Goal: Transaction & Acquisition: Download file/media

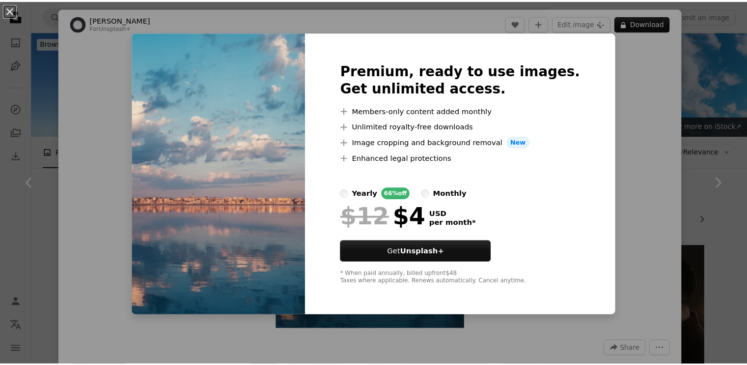
scroll to position [1376, 0]
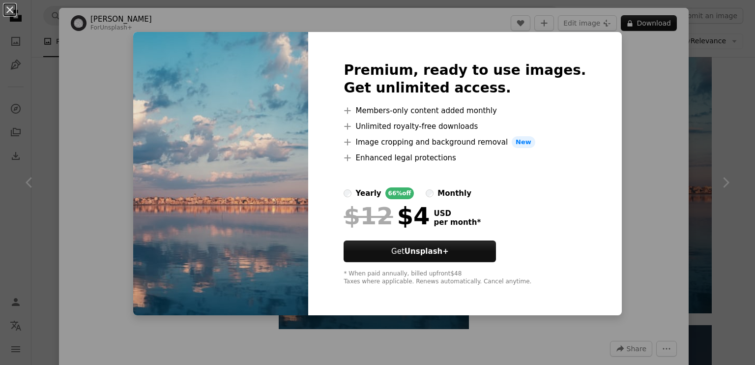
click at [667, 152] on div "An X shape Premium, ready to use images. Get unlimited access. A plus sign Memb…" at bounding box center [377, 182] width 755 height 365
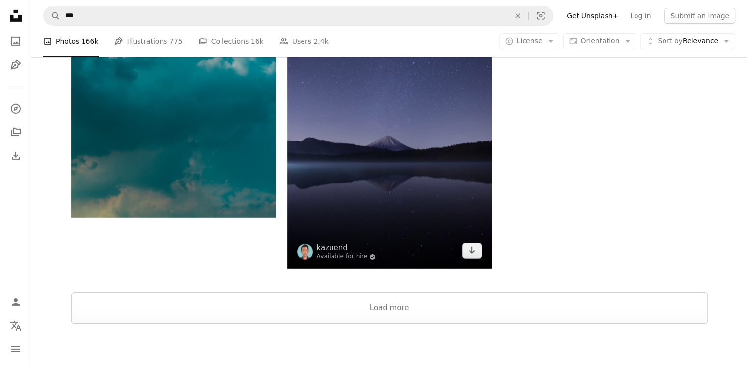
scroll to position [3293, 0]
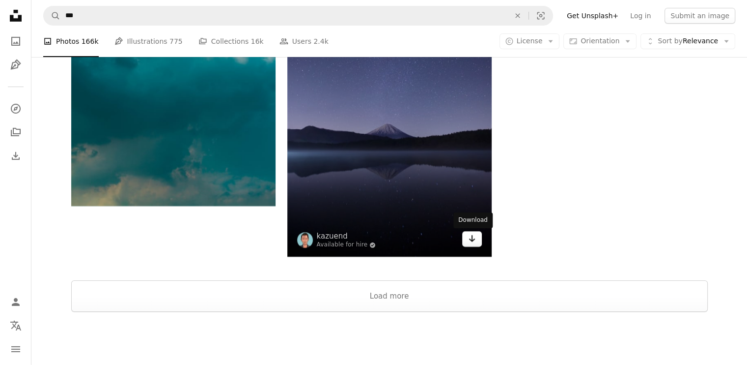
click at [478, 239] on link "Arrow pointing down" at bounding box center [472, 239] width 20 height 16
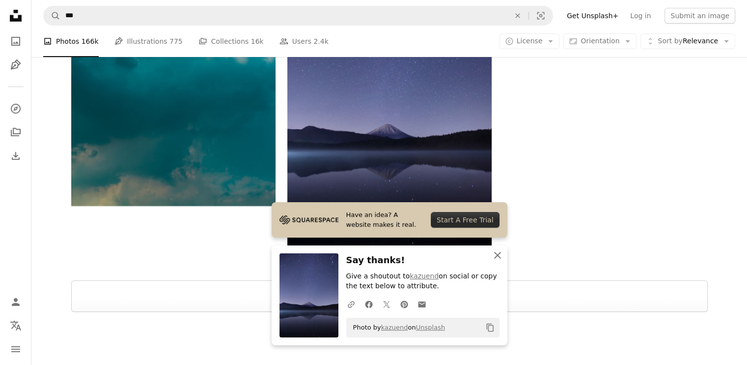
click at [497, 256] on icon "button" at bounding box center [497, 255] width 7 height 7
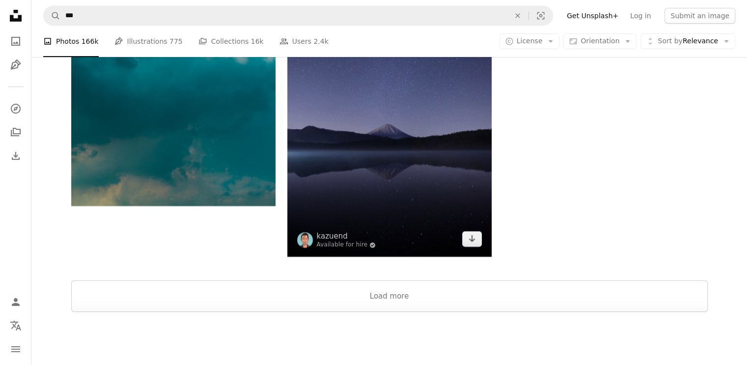
click at [421, 179] on img at bounding box center [389, 103] width 204 height 307
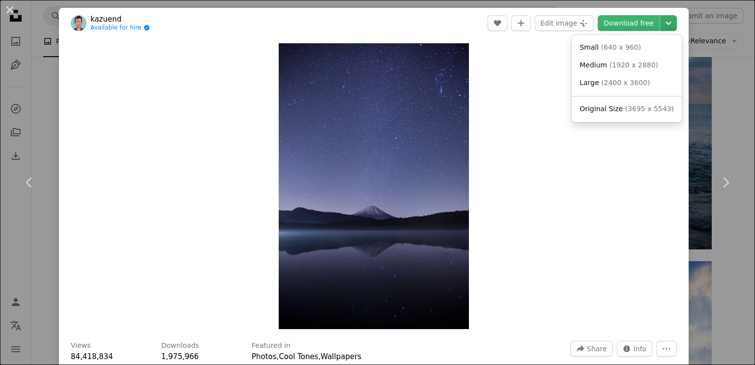
click at [661, 21] on icon "Chevron down" at bounding box center [669, 23] width 16 height 12
click at [629, 101] on link "Original Size ( 3695 x 5543 )" at bounding box center [626, 109] width 102 height 18
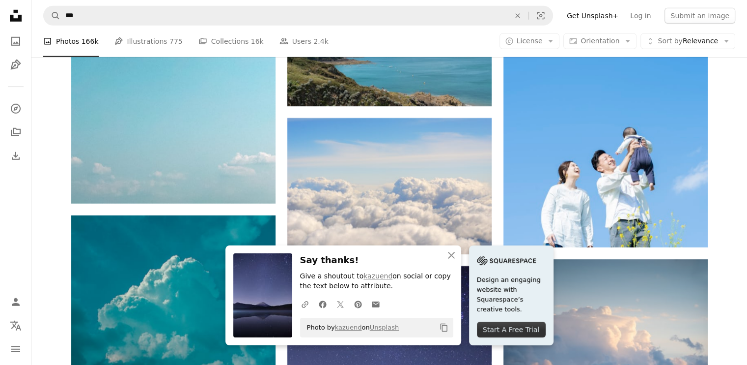
scroll to position [2949, 0]
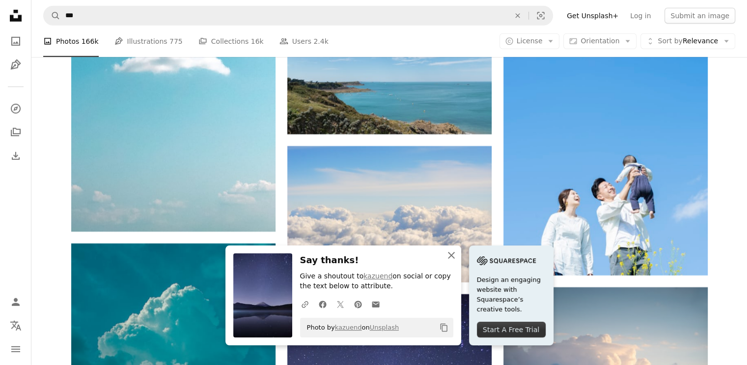
click at [454, 255] on icon "An X shape" at bounding box center [452, 255] width 12 height 12
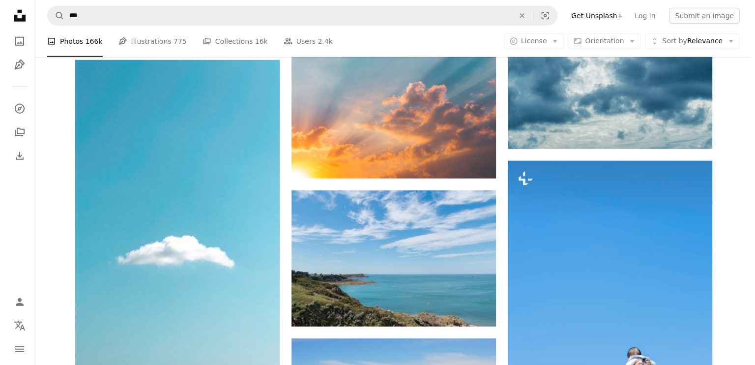
scroll to position [2752, 0]
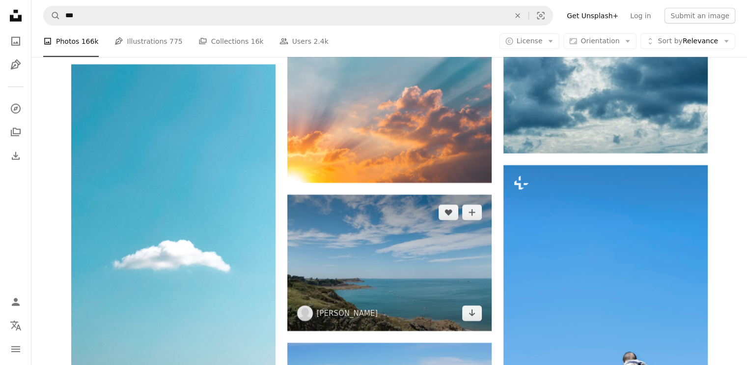
click at [422, 254] on img at bounding box center [389, 263] width 204 height 136
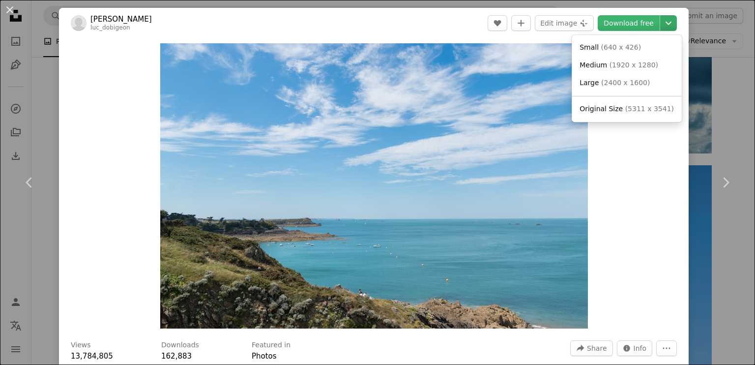
click at [666, 28] on icon "Chevron down" at bounding box center [669, 23] width 16 height 12
click at [632, 107] on span "( 5311 x 3541 )" at bounding box center [649, 109] width 49 height 8
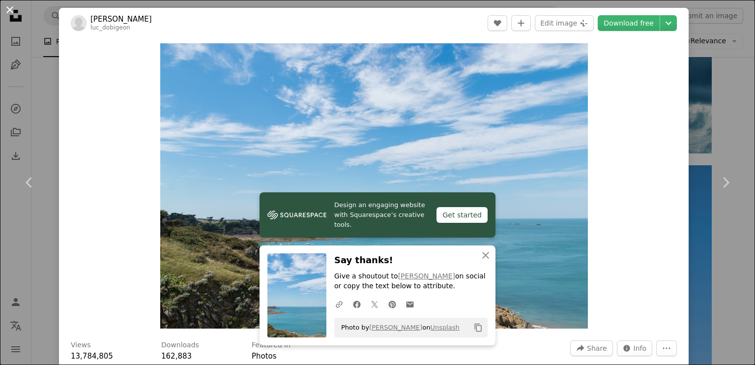
click at [11, 11] on button "An X shape" at bounding box center [10, 10] width 12 height 12
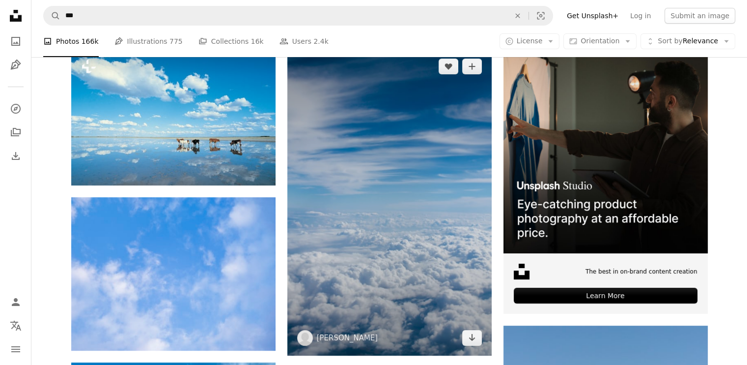
type input "***"
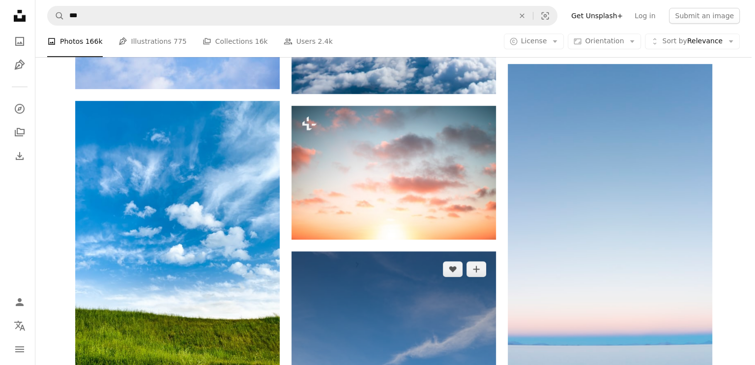
scroll to position [442, 0]
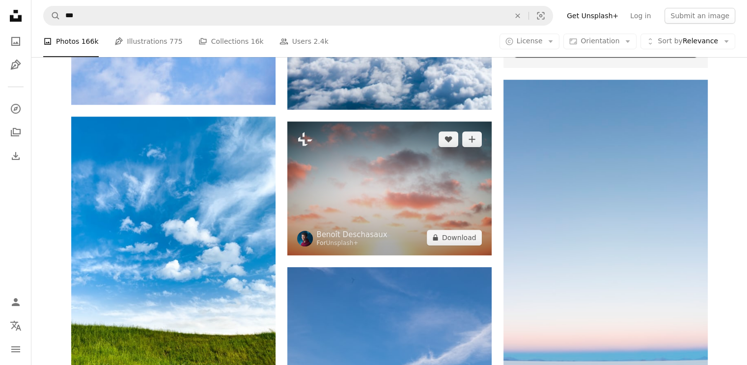
click at [403, 202] on img at bounding box center [389, 187] width 204 height 133
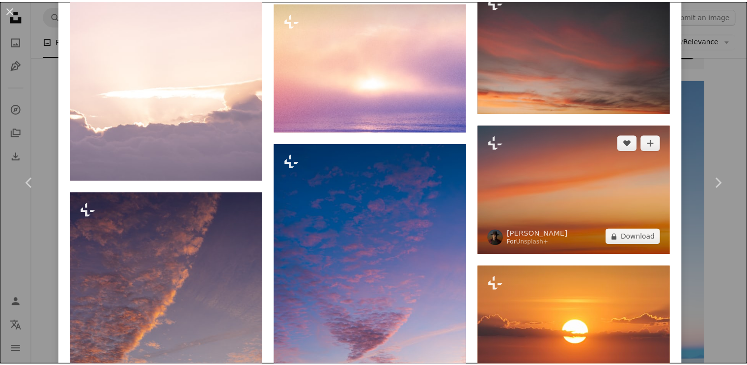
scroll to position [934, 0]
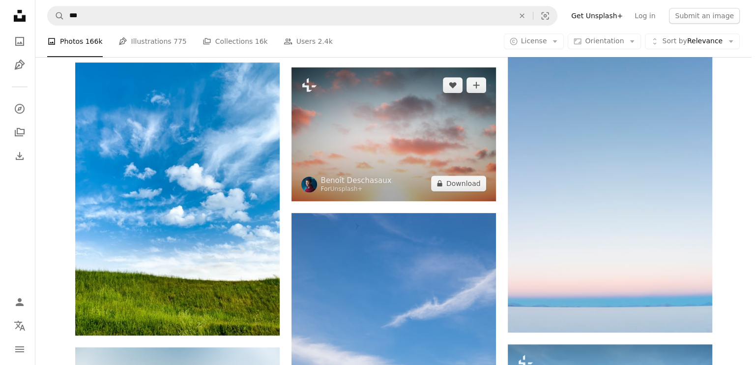
scroll to position [442, 0]
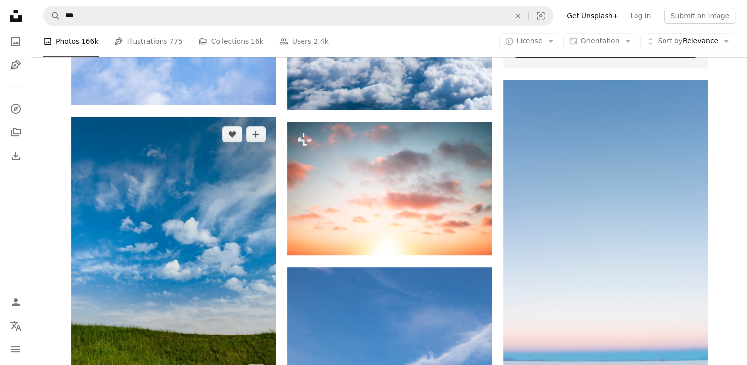
click at [208, 203] on img at bounding box center [173, 252] width 204 height 273
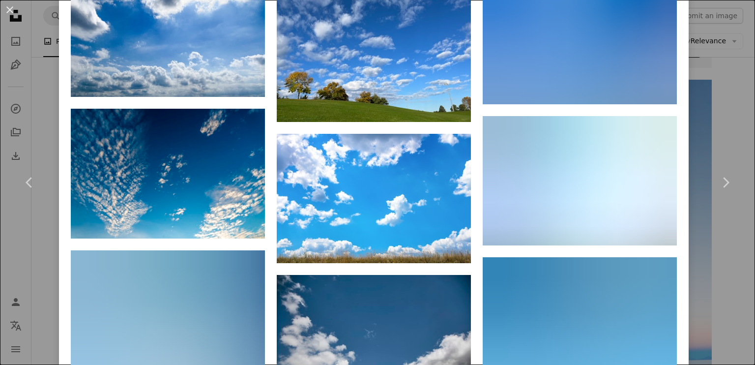
scroll to position [2021, 0]
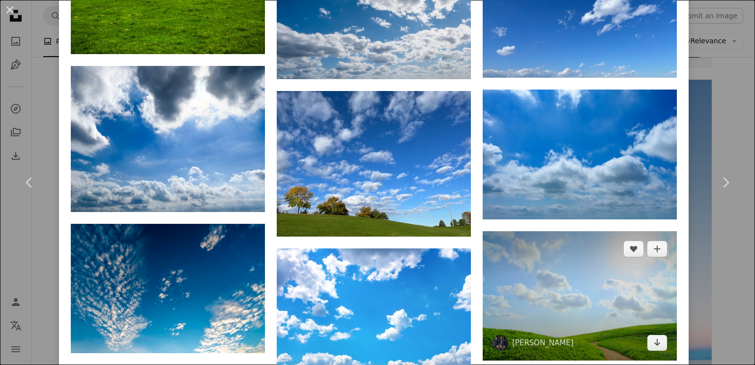
click at [562, 279] on img at bounding box center [580, 295] width 194 height 129
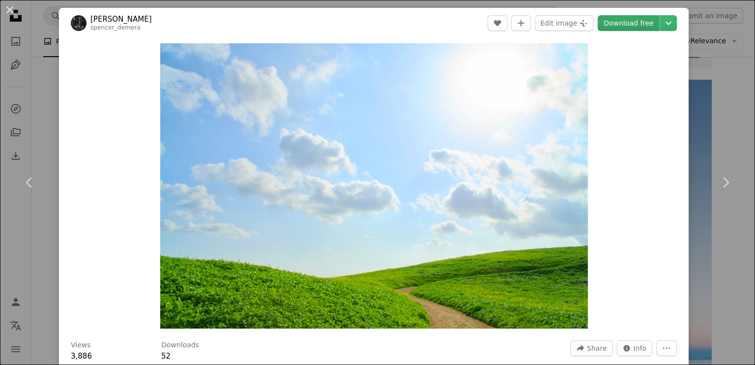
click at [649, 22] on link "Download free" at bounding box center [629, 23] width 62 height 16
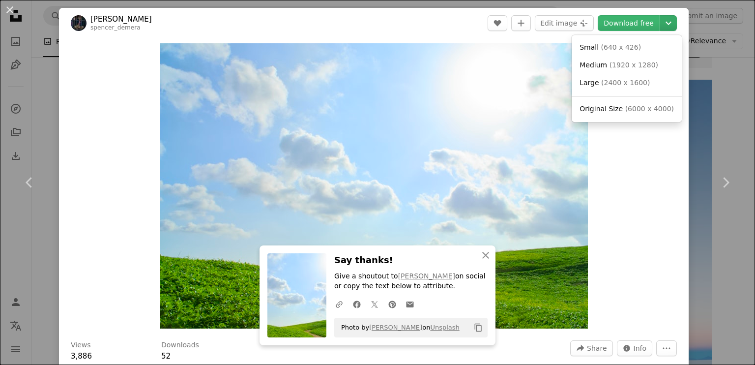
click at [661, 26] on icon "Chevron down" at bounding box center [669, 23] width 16 height 12
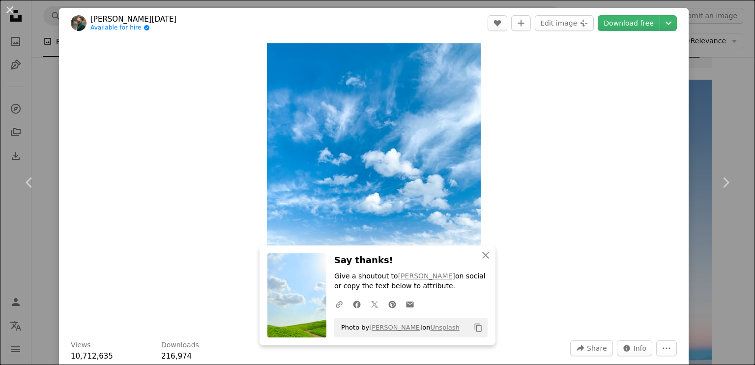
click at [698, 64] on div "An X shape Chevron left Chevron right [PERSON_NAME][DATE] Available for hire A …" at bounding box center [377, 182] width 755 height 365
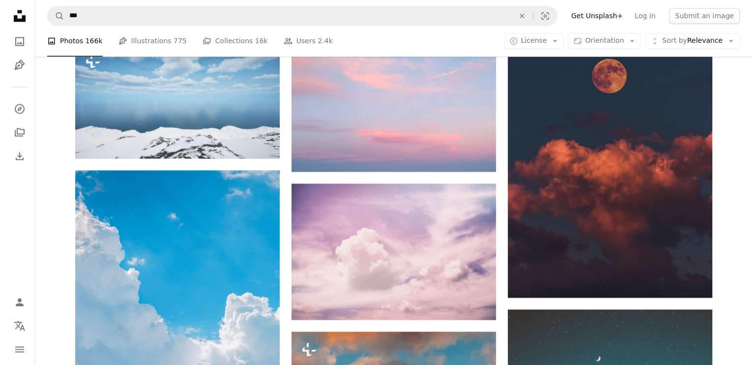
scroll to position [1671, 0]
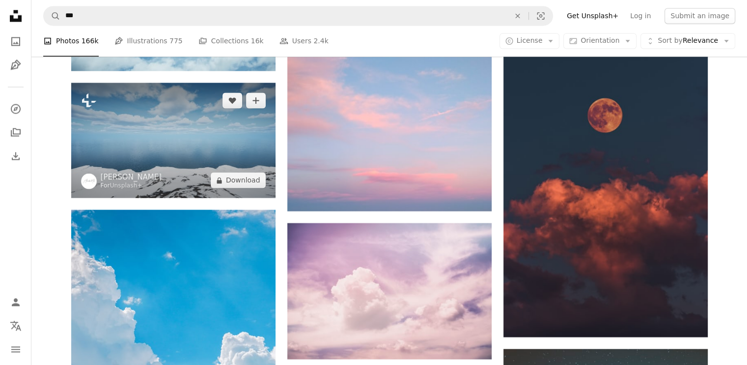
click at [230, 155] on img at bounding box center [173, 140] width 204 height 115
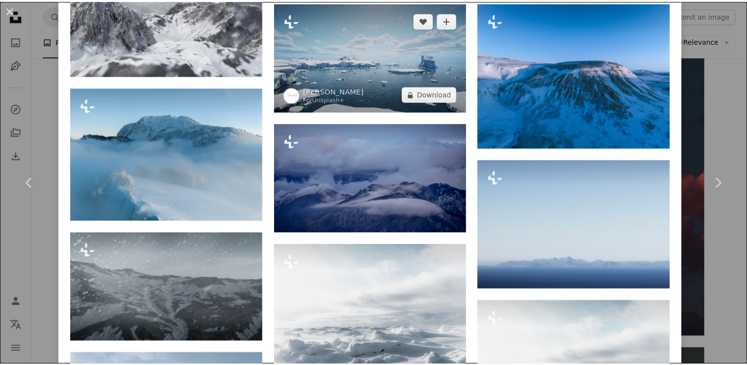
scroll to position [983, 0]
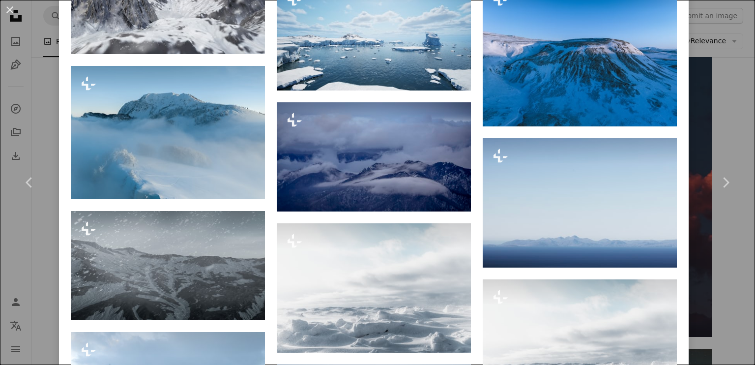
click at [694, 18] on div "An X shape Chevron left Chevron right Alexander Mils For Unsplash+ A heart A pl…" at bounding box center [377, 182] width 755 height 365
